Goal: Information Seeking & Learning: Learn about a topic

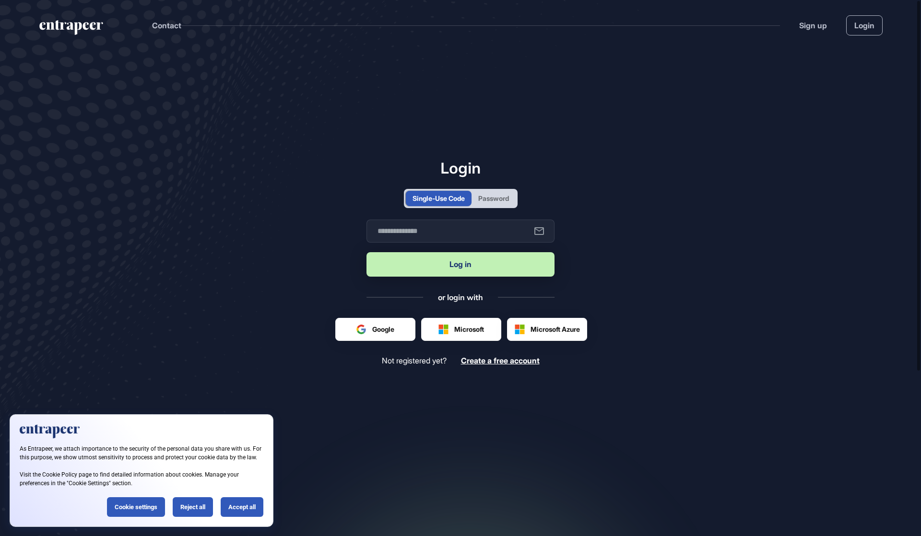
click at [450, 269] on button "Log in" at bounding box center [461, 264] width 188 height 24
click at [419, 238] on input "text" at bounding box center [461, 231] width 188 height 23
type input "**********"
click at [472, 266] on button "Log in" at bounding box center [461, 264] width 188 height 24
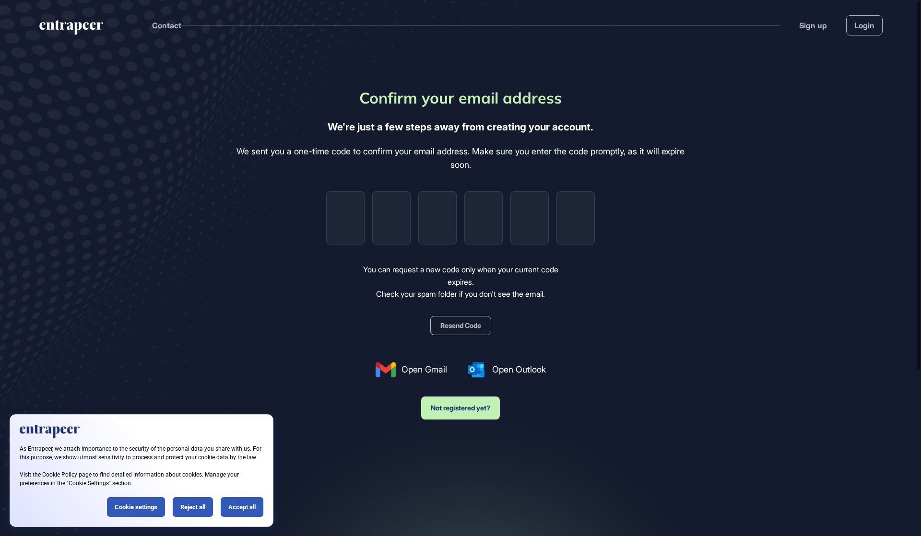
click at [399, 153] on div "We sent you a one-time code to confirm your email address. Make sure you enter …" at bounding box center [461, 159] width 464 height 28
click at [860, 28] on link "Login" at bounding box center [864, 25] width 36 height 20
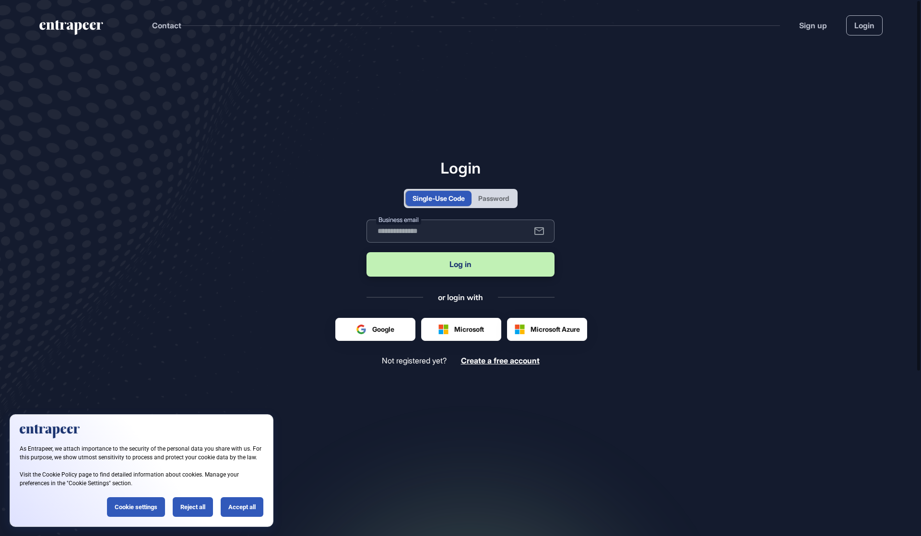
click at [470, 229] on input "text" at bounding box center [461, 231] width 188 height 23
click at [474, 233] on input "text" at bounding box center [461, 231] width 188 height 23
click at [700, 201] on main "Login Single-Use Code Password Business email Log in or login with Google Micro…" at bounding box center [460, 304] width 921 height 508
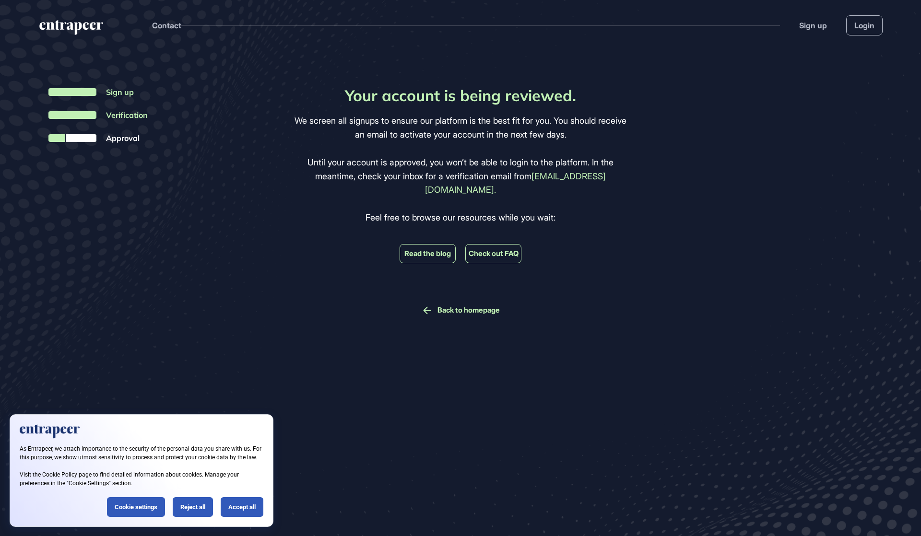
click at [195, 508] on div "Reject all" at bounding box center [193, 507] width 40 height 20
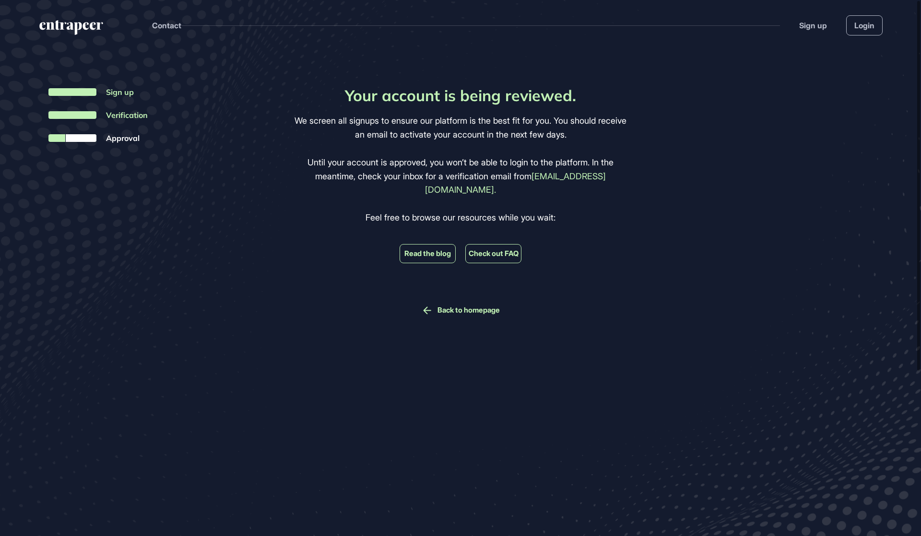
click at [461, 146] on div "We screen all signups to ensure our platform is the best fit for you. You shoul…" at bounding box center [461, 169] width 338 height 110
click at [508, 249] on link "Check out FAQ" at bounding box center [494, 253] width 50 height 9
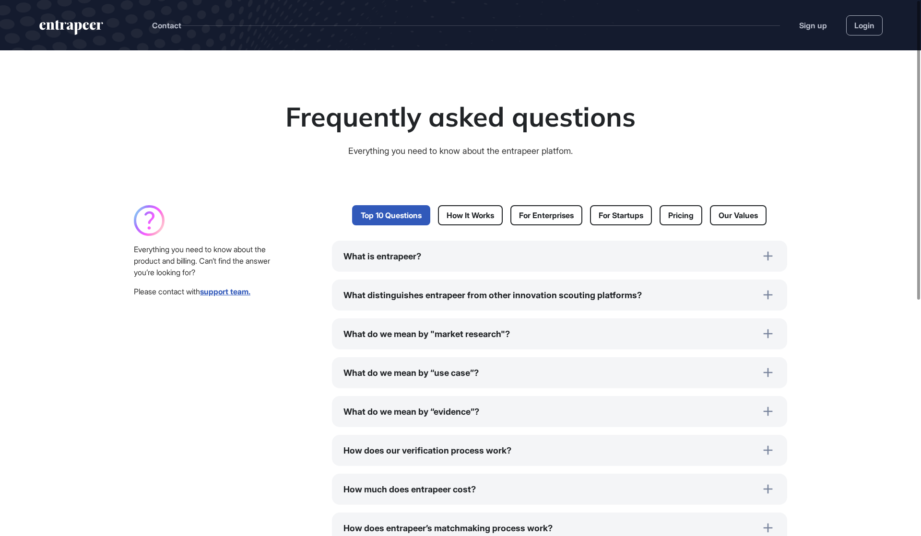
click at [406, 267] on div "What is entrapeer?" at bounding box center [559, 256] width 455 height 31
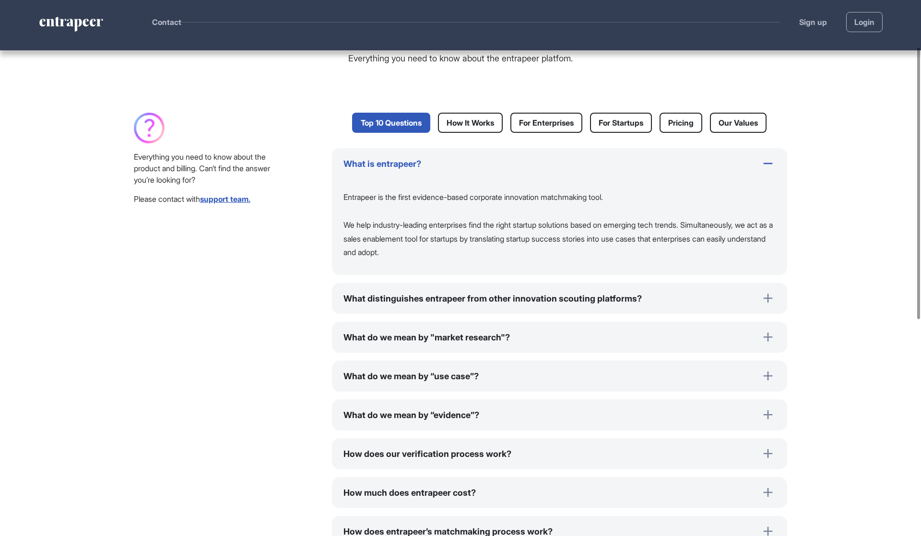
scroll to position [144, 0]
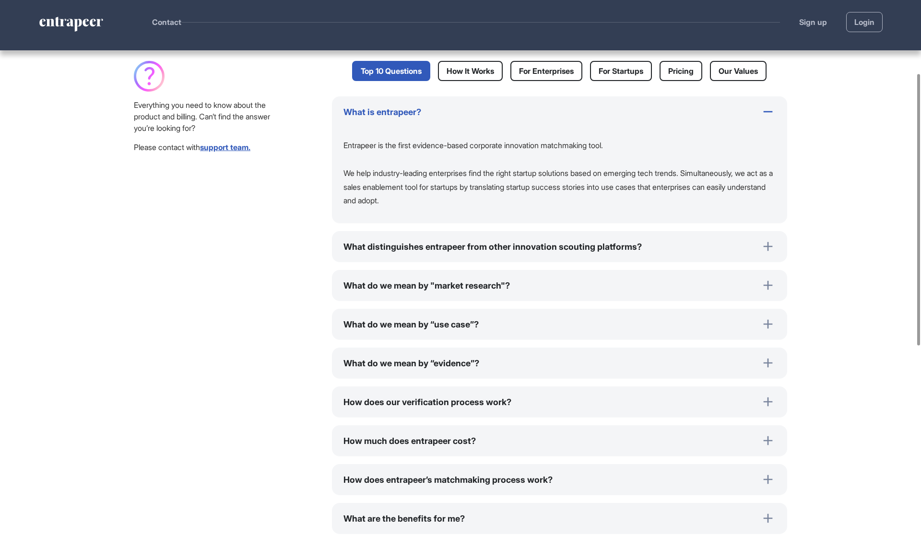
click at [505, 250] on div "What distinguishes entrapeer from other innovation scouting platforms?" at bounding box center [559, 246] width 455 height 31
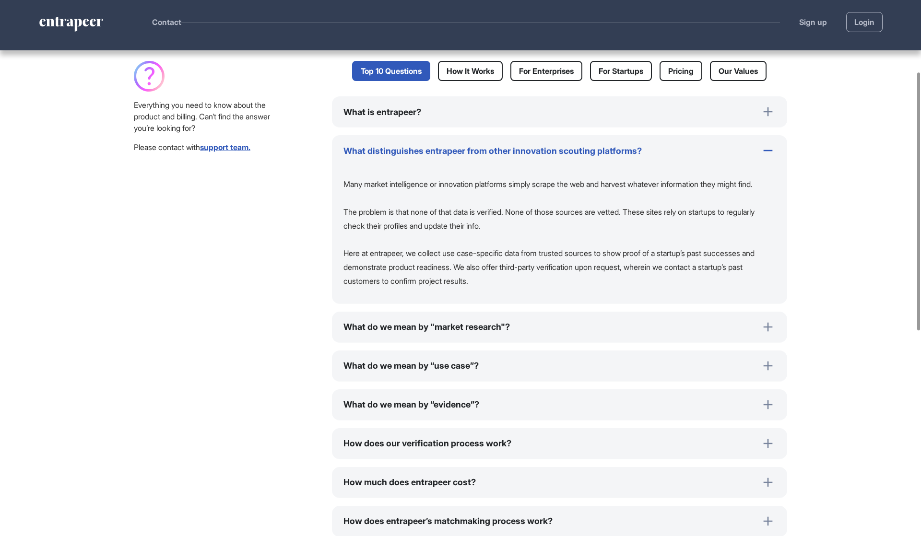
scroll to position [153, 0]
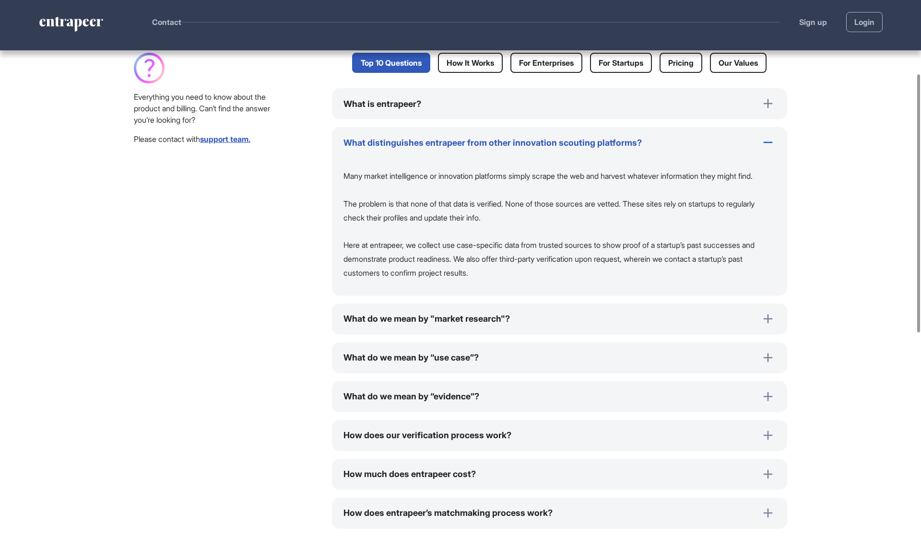
click at [503, 325] on div "What do we mean by "market research"?" at bounding box center [559, 319] width 455 height 31
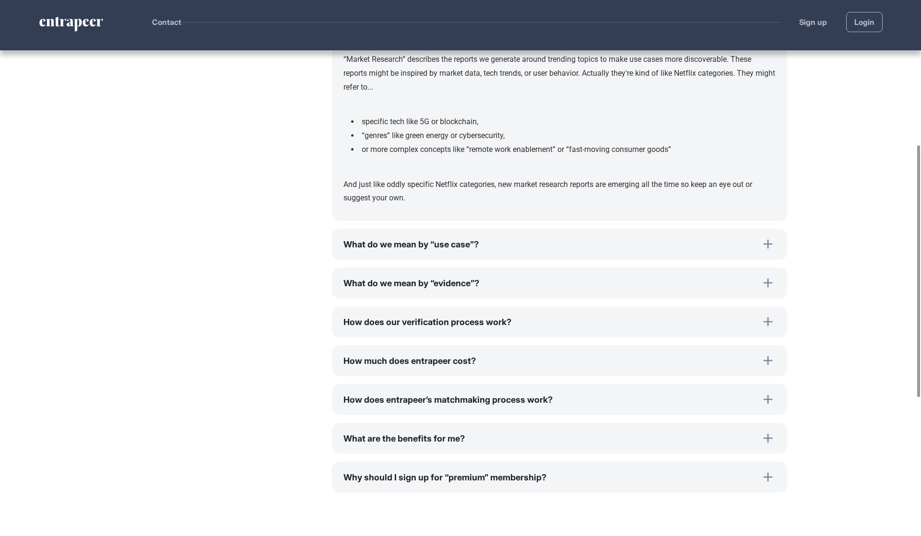
scroll to position [309, 0]
click at [468, 251] on div "What do we mean by “use case”?" at bounding box center [559, 243] width 455 height 31
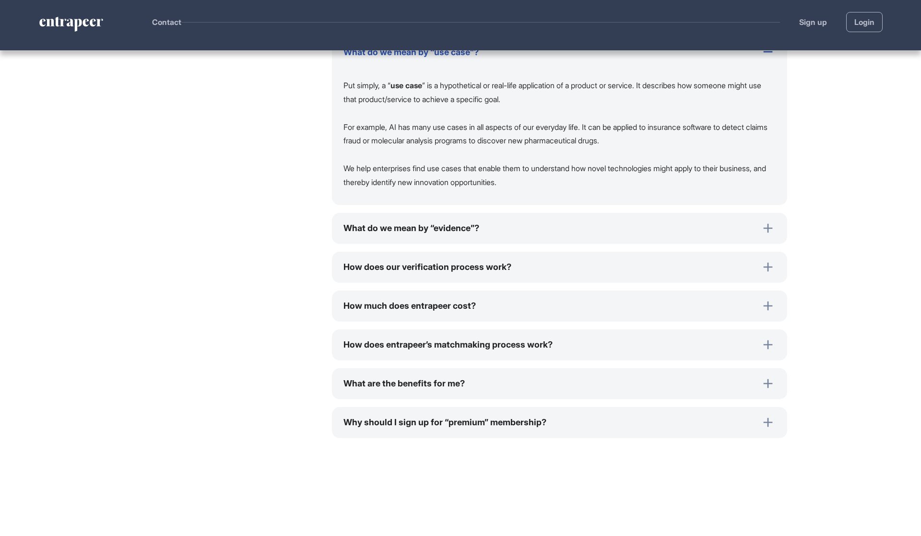
scroll to position [325, 0]
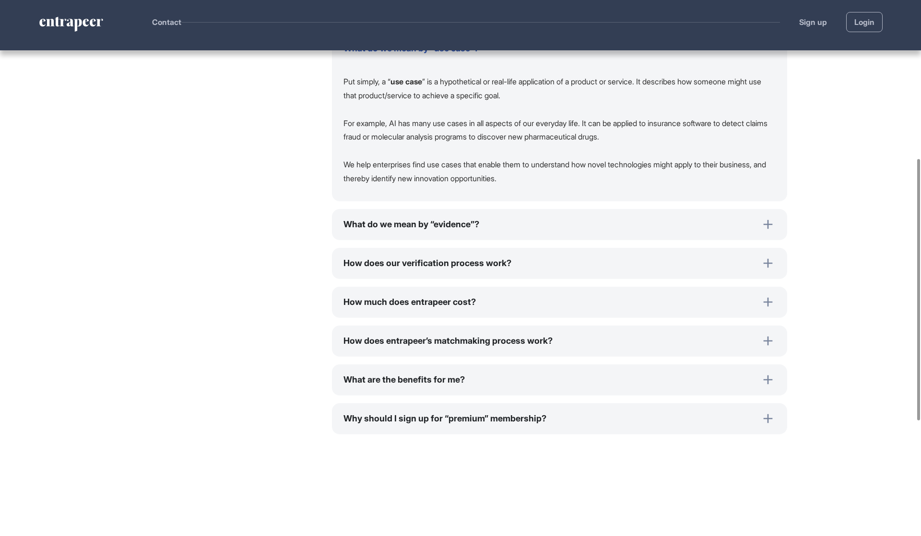
click at [482, 383] on div "What are the benefits for me?" at bounding box center [559, 380] width 455 height 31
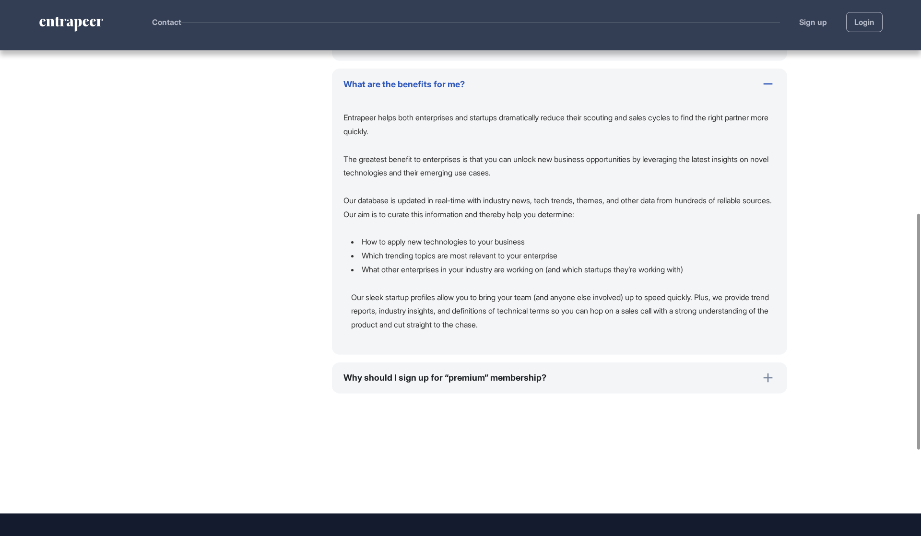
scroll to position [485, 0]
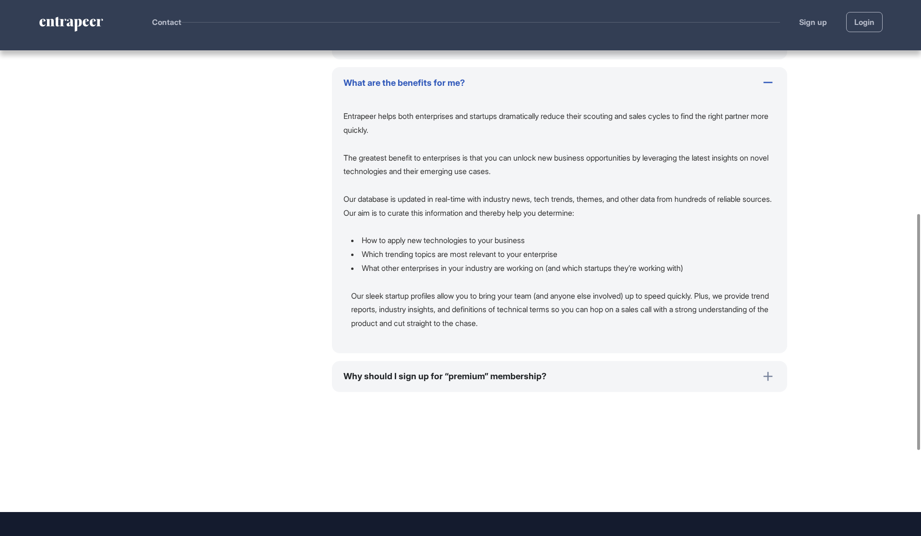
click at [482, 383] on div "Why should I sign up for “premium” membership?" at bounding box center [559, 376] width 455 height 31
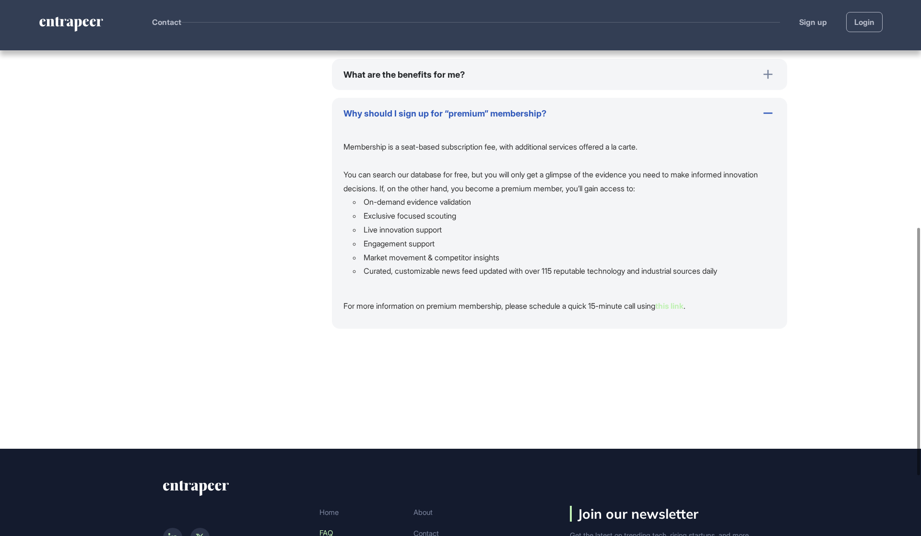
scroll to position [603, 0]
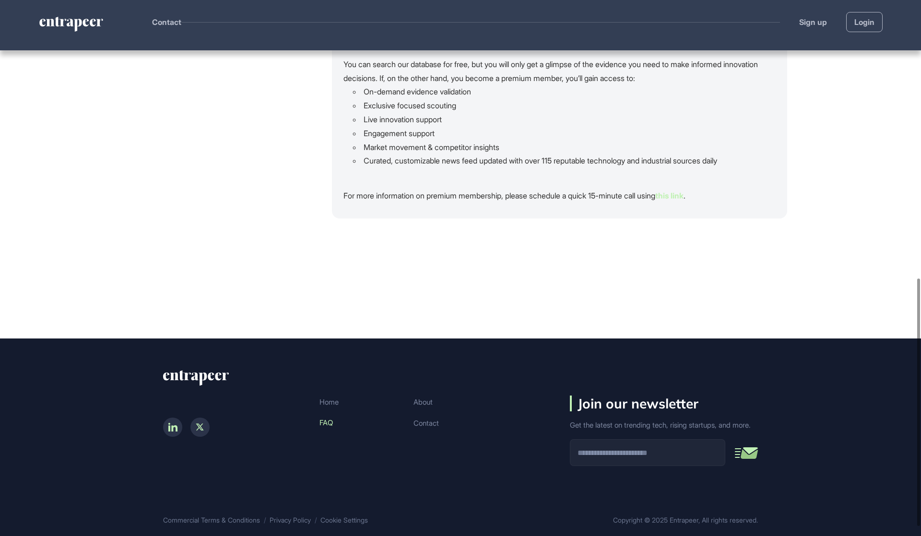
click at [56, 23] on icon "entrapeer-logo" at bounding box center [79, 22] width 48 height 10
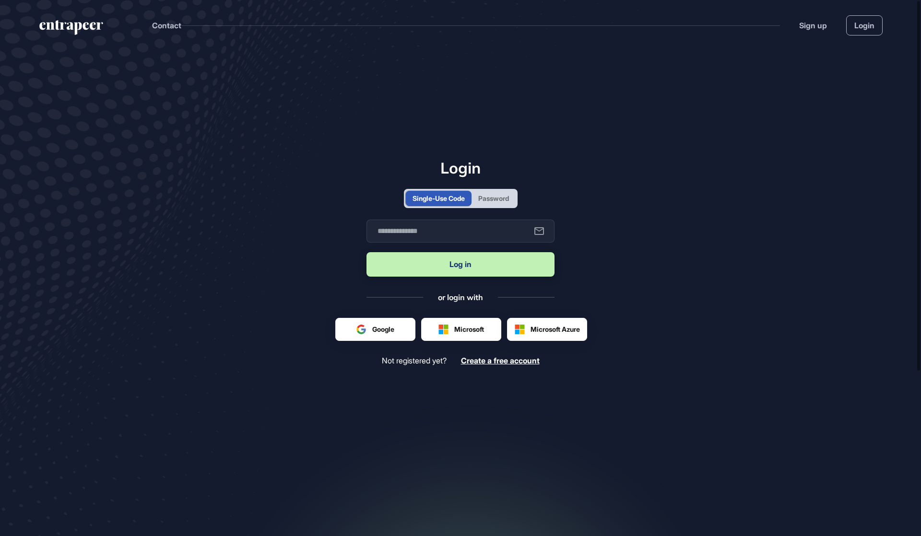
click at [73, 27] on icon "entrapeer-logo" at bounding box center [71, 27] width 66 height 15
click at [159, 22] on button "Contact" at bounding box center [166, 25] width 29 height 12
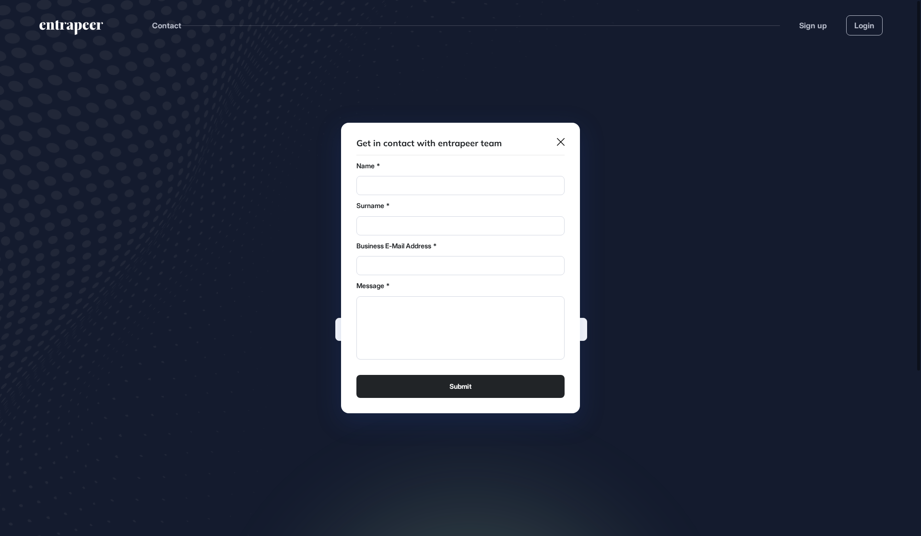
drag, startPoint x: 277, startPoint y: 64, endPoint x: 375, endPoint y: 71, distance: 98.6
click at [280, 64] on div at bounding box center [460, 268] width 921 height 536
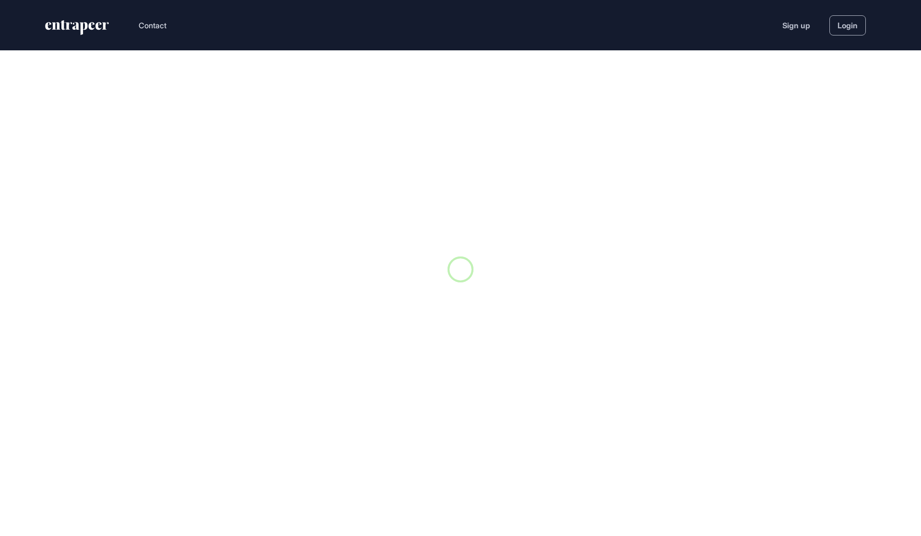
scroll to position [0, 0]
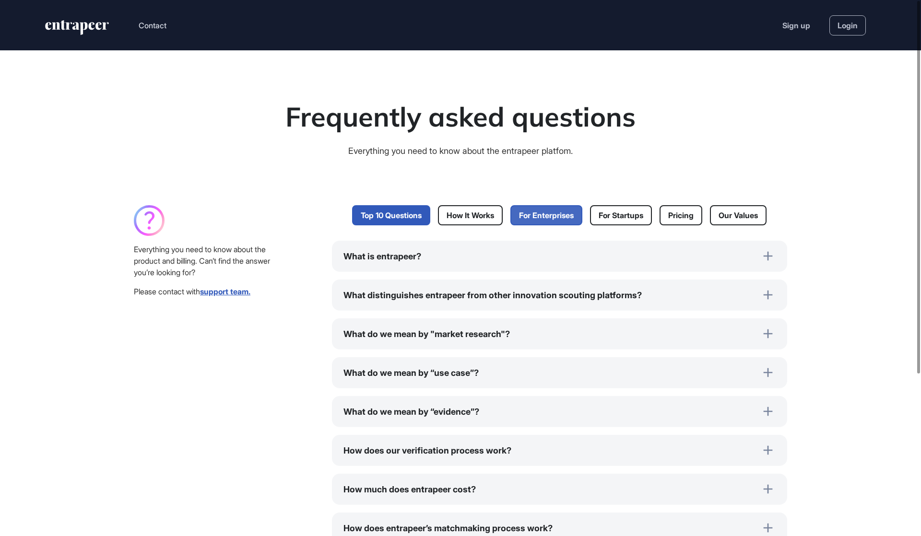
click at [574, 211] on link "For Enterprises" at bounding box center [546, 215] width 72 height 20
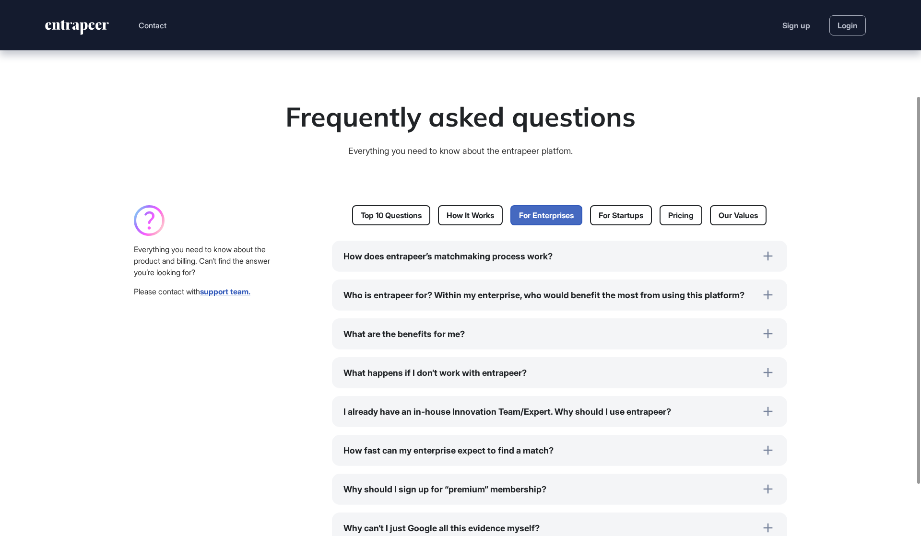
scroll to position [129, 0]
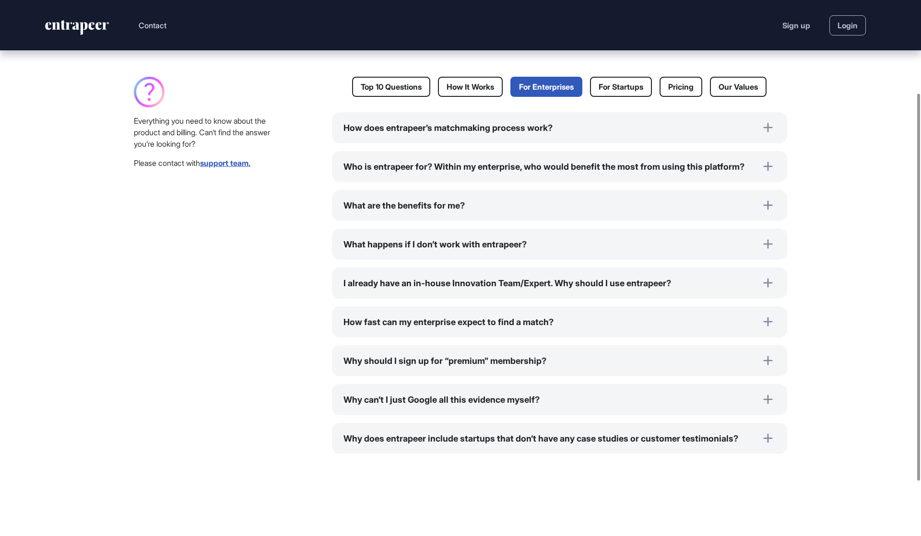
click at [493, 132] on div "How does entrapeer’s matchmaking process work?" at bounding box center [559, 127] width 455 height 31
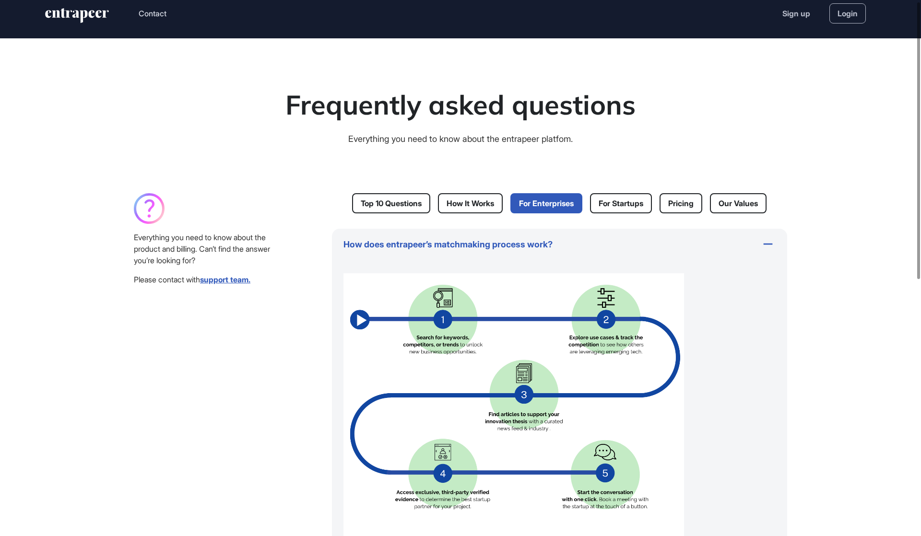
scroll to position [0, 0]
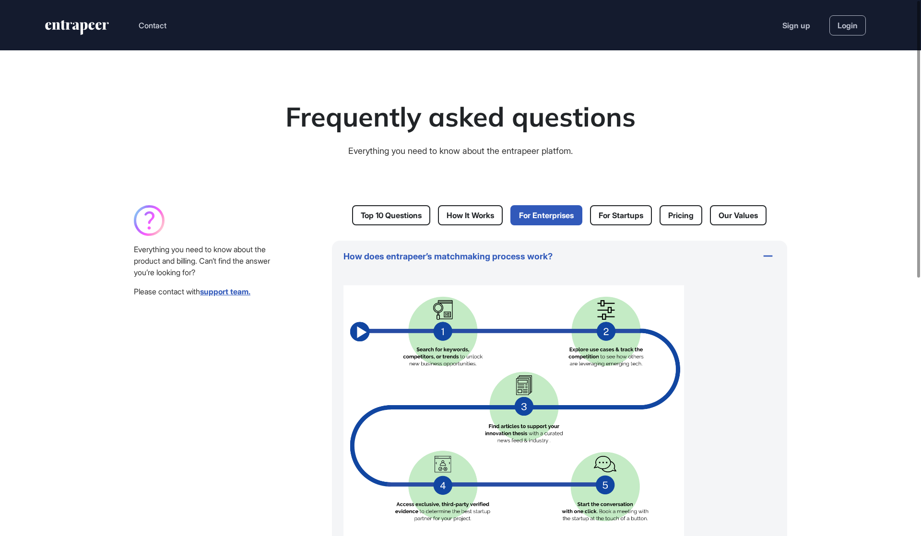
click at [188, 271] on div "Everything you need to know about the product and billing. Can’t find the answe…" at bounding box center [202, 261] width 137 height 35
click at [636, 216] on link "For Startups" at bounding box center [621, 215] width 62 height 20
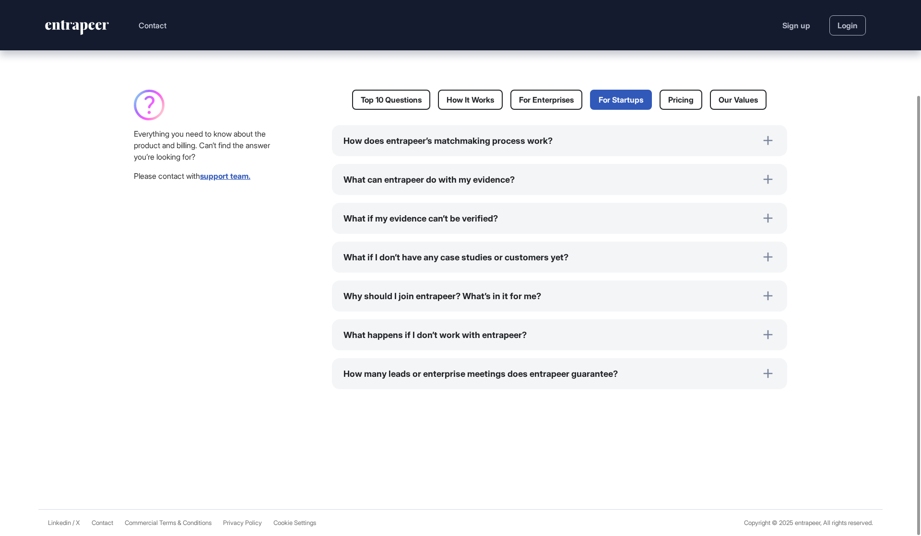
click at [478, 142] on div "How does entrapeer’s matchmaking process work?" at bounding box center [559, 140] width 455 height 31
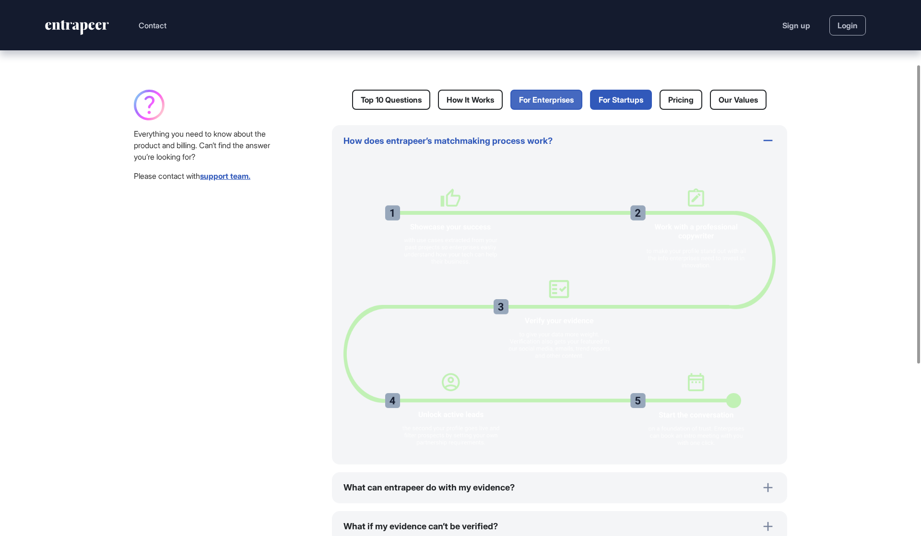
click at [515, 101] on link "For Enterprises" at bounding box center [546, 100] width 72 height 20
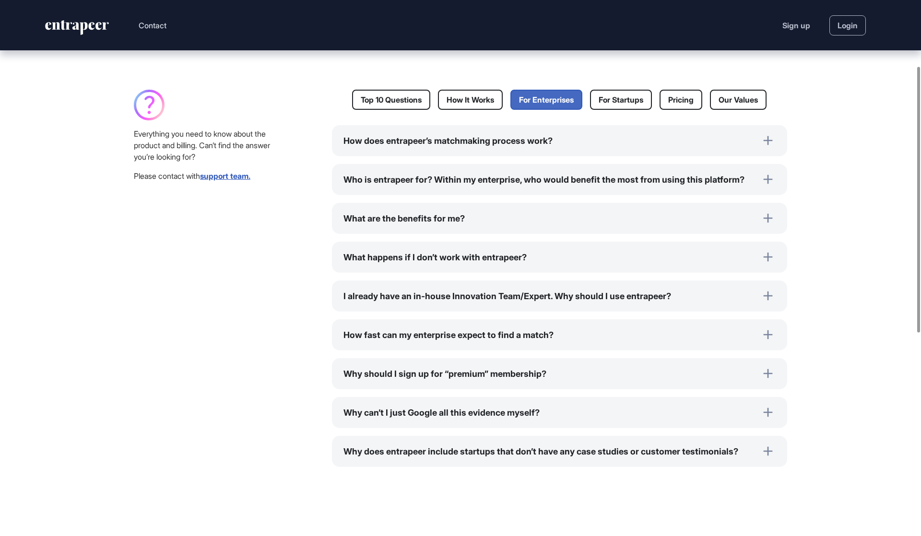
scroll to position [133, 0]
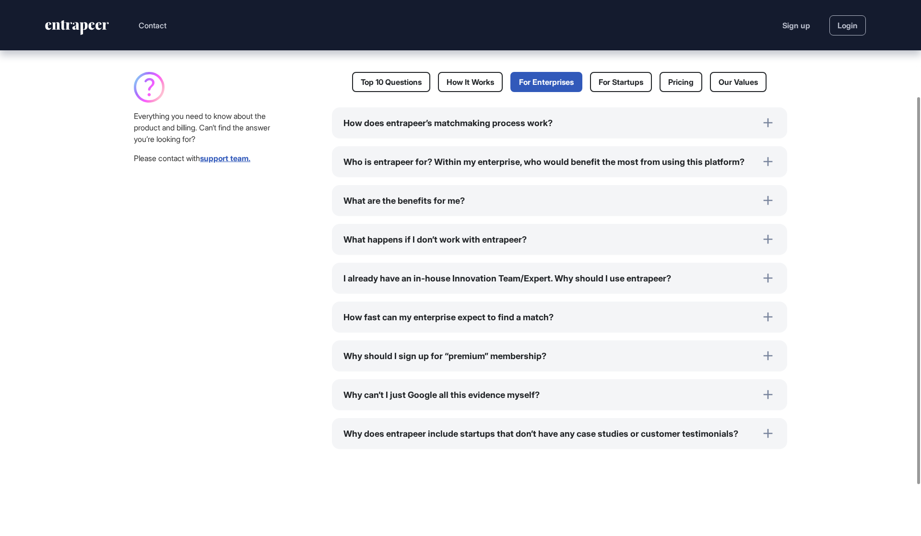
click at [495, 121] on div "How does entrapeer’s matchmaking process work?" at bounding box center [559, 122] width 455 height 31
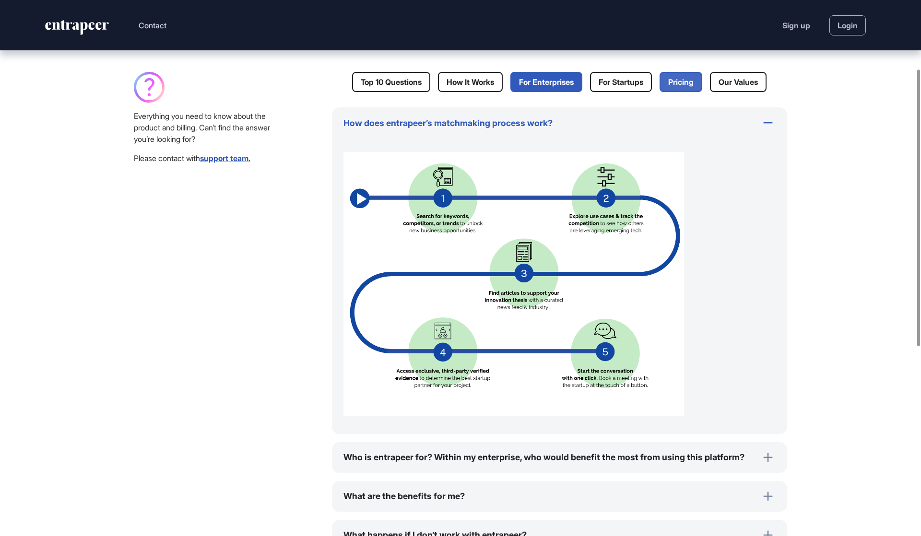
click at [684, 80] on link "Pricing" at bounding box center [681, 82] width 43 height 20
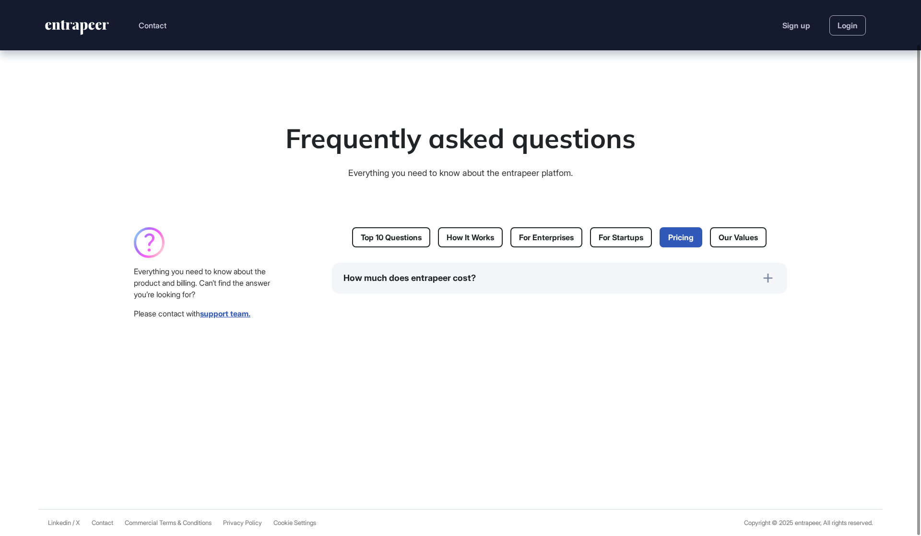
click at [454, 280] on div "How much does entrapeer cost?" at bounding box center [559, 278] width 455 height 31
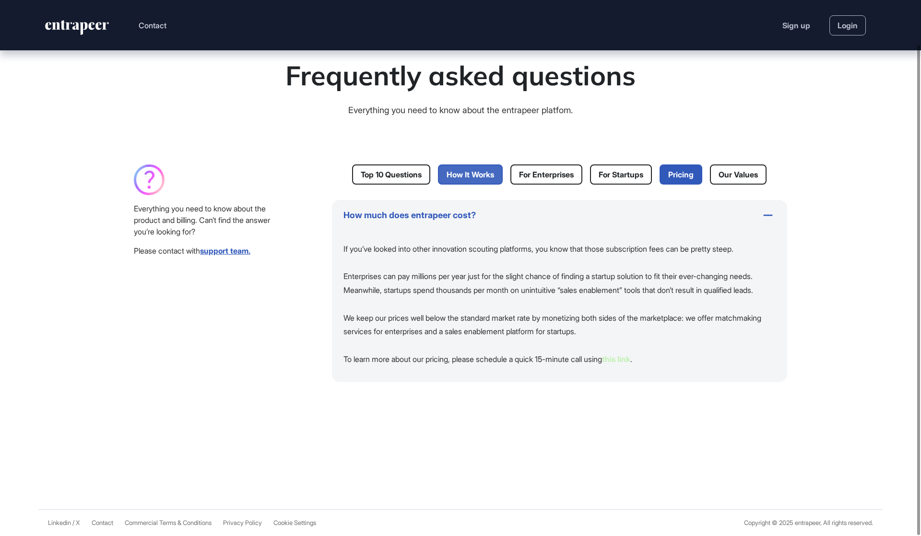
click at [478, 165] on link "How It Works" at bounding box center [470, 175] width 65 height 20
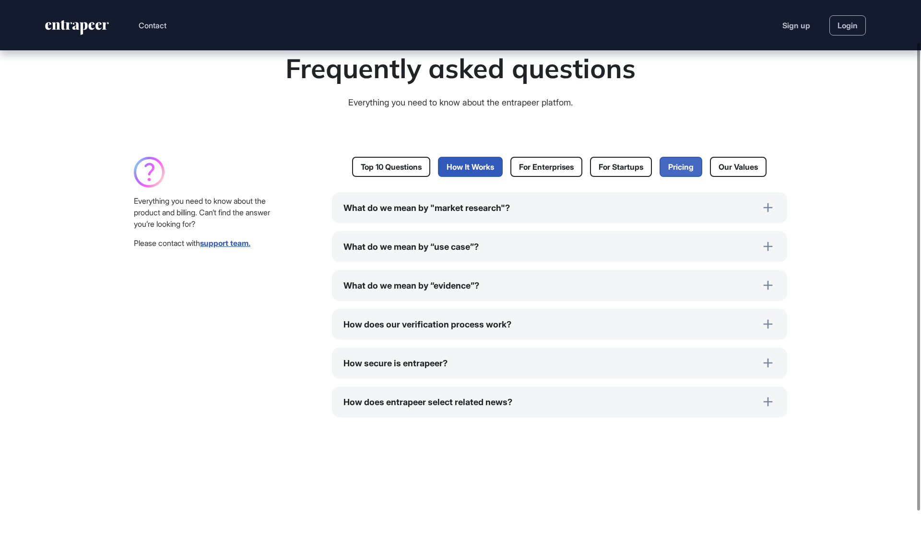
click at [684, 171] on link "Pricing" at bounding box center [681, 167] width 43 height 20
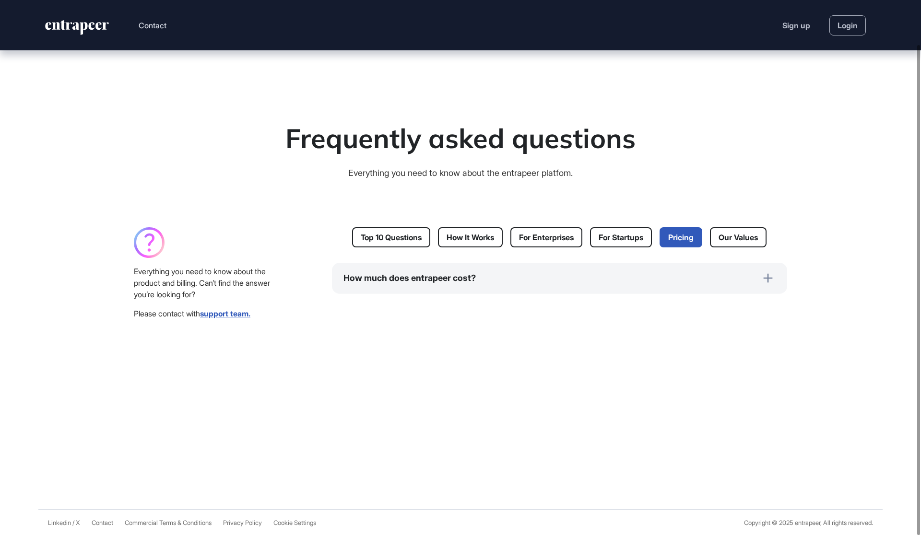
click at [510, 266] on div "How much does entrapeer cost?" at bounding box center [559, 278] width 455 height 31
